Goal: Find specific page/section: Find specific page/section

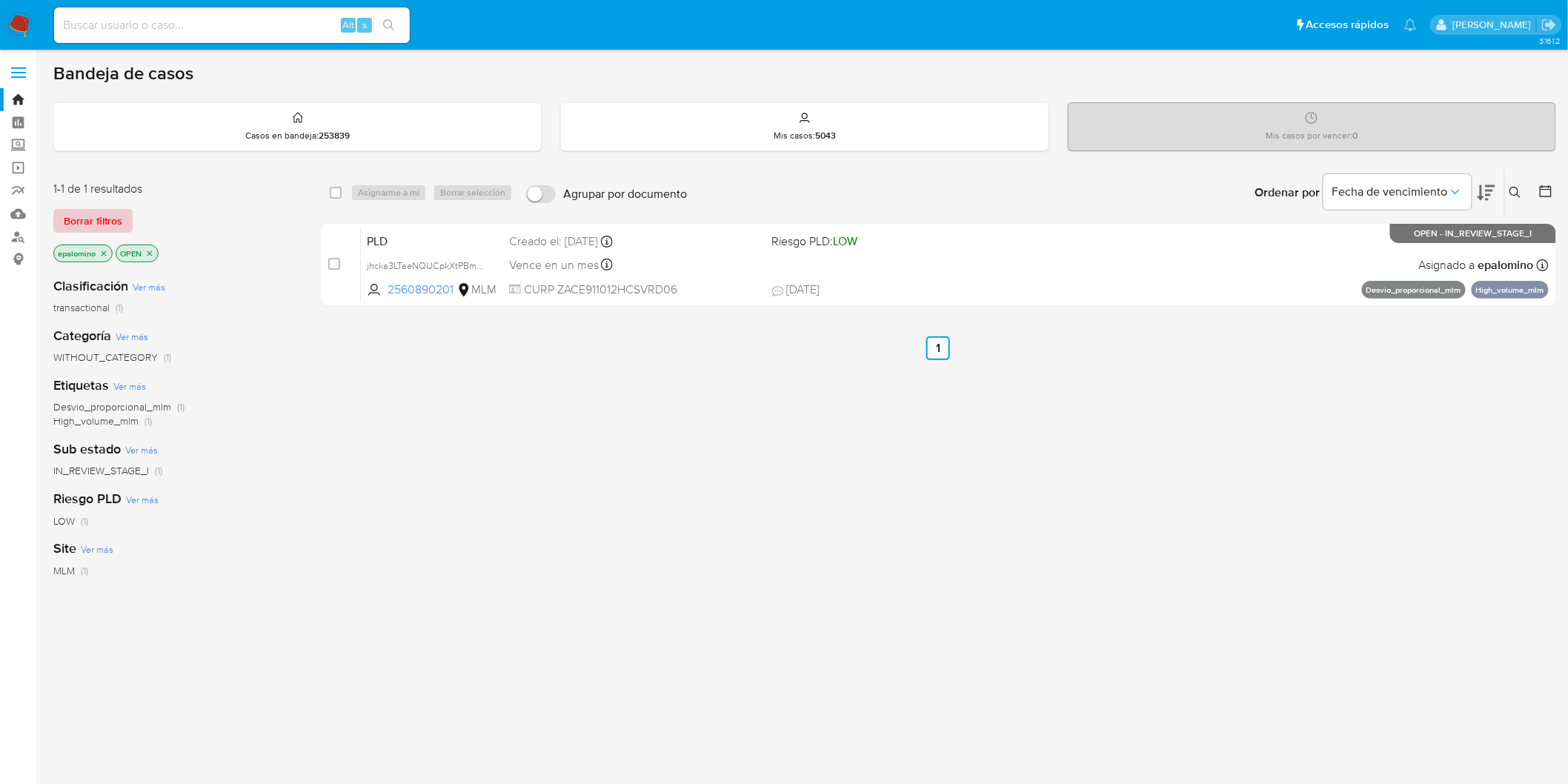
click at [101, 210] on span "Borrar filtros" at bounding box center [93, 220] width 59 height 21
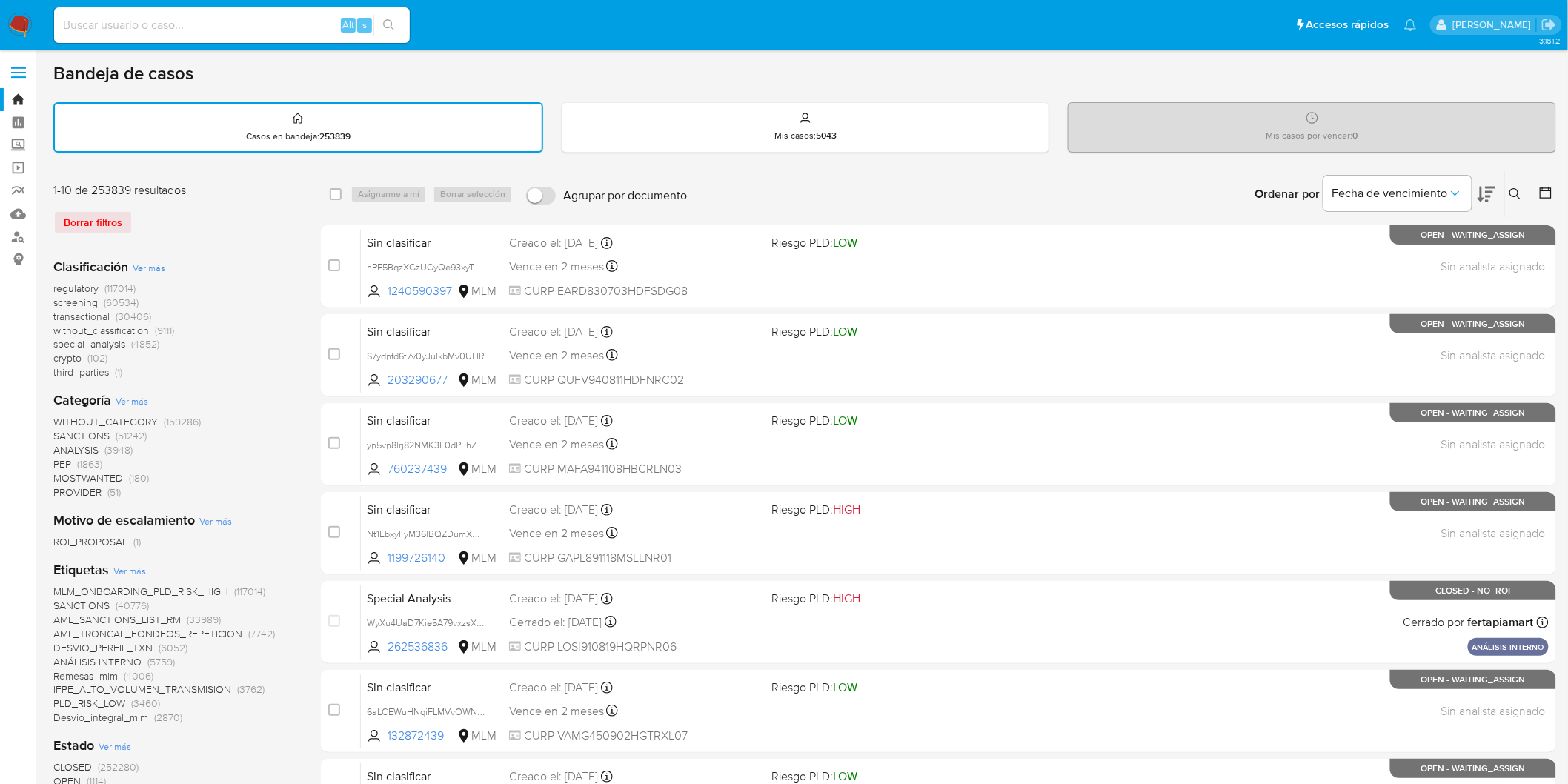
click at [0, 16] on nav "Pausado Ver notificaciones Alt s Accesos rápidos Presiona las siguientes teclas…" at bounding box center [784, 25] width 1568 height 50
click at [25, 23] on img at bounding box center [20, 25] width 25 height 25
